Goal: Find specific page/section: Find specific page/section

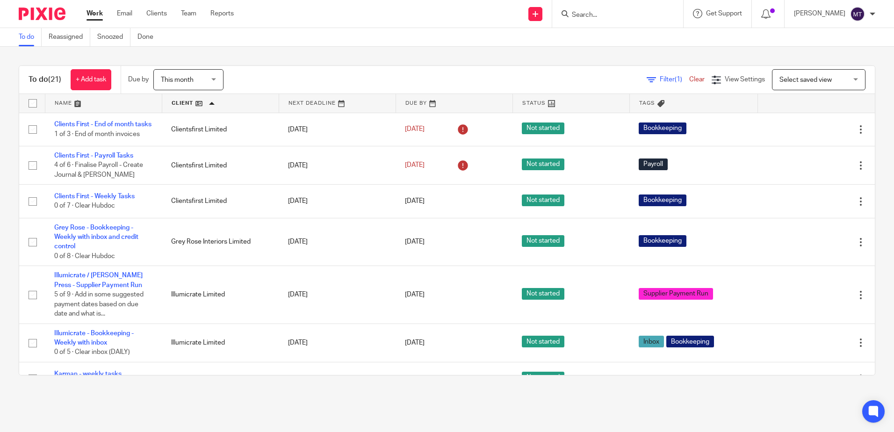
click at [602, 15] on input "Search" at bounding box center [613, 15] width 84 height 8
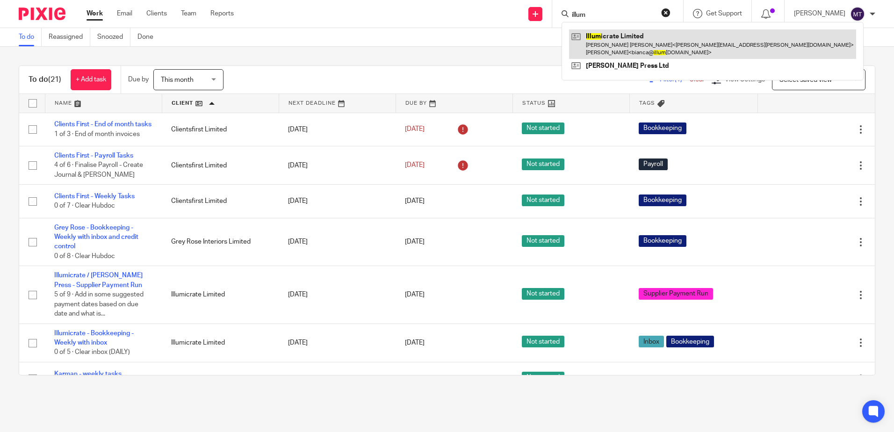
type input "illum"
click at [610, 41] on link at bounding box center [712, 43] width 287 height 29
click at [624, 39] on link at bounding box center [712, 43] width 287 height 29
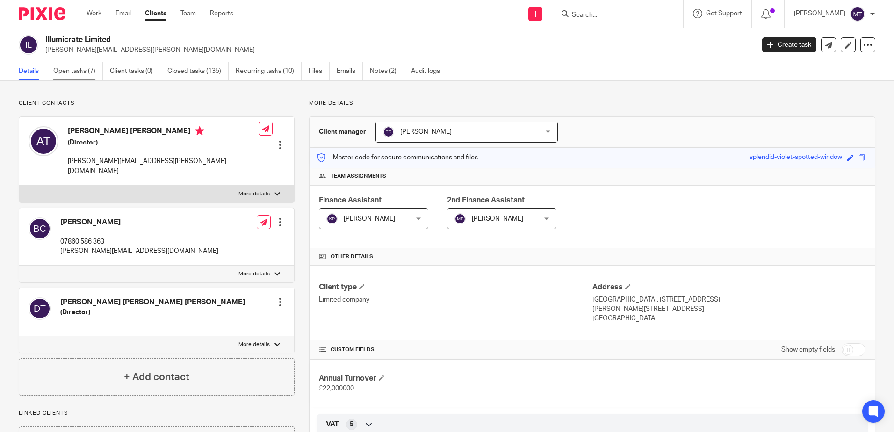
click at [84, 69] on link "Open tasks (7)" at bounding box center [78, 71] width 50 height 18
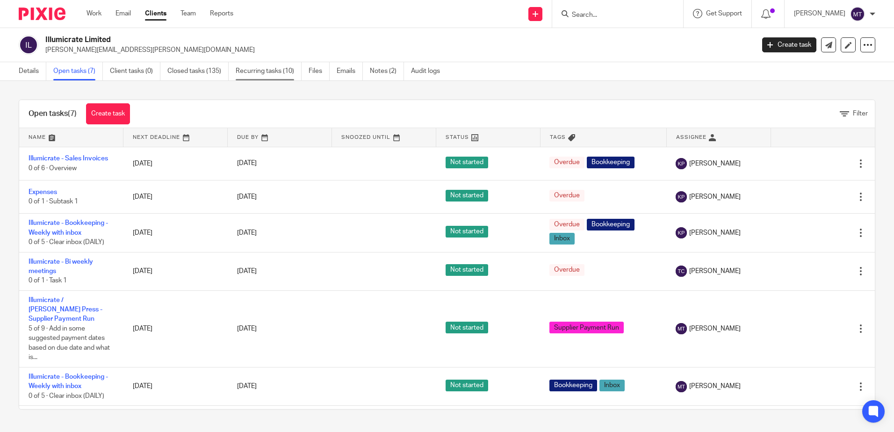
click at [257, 72] on link "Recurring tasks (10)" at bounding box center [269, 71] width 66 height 18
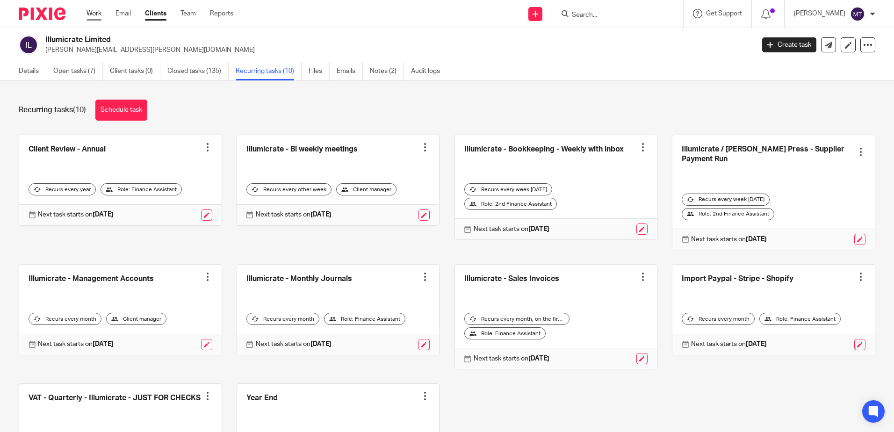
click at [93, 14] on link "Work" at bounding box center [93, 13] width 15 height 9
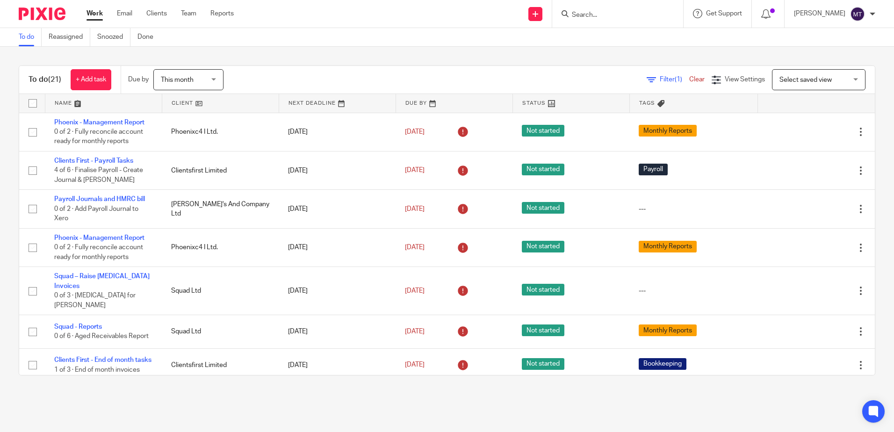
click at [174, 101] on link at bounding box center [220, 103] width 116 height 19
